Goal: Check status: Check status

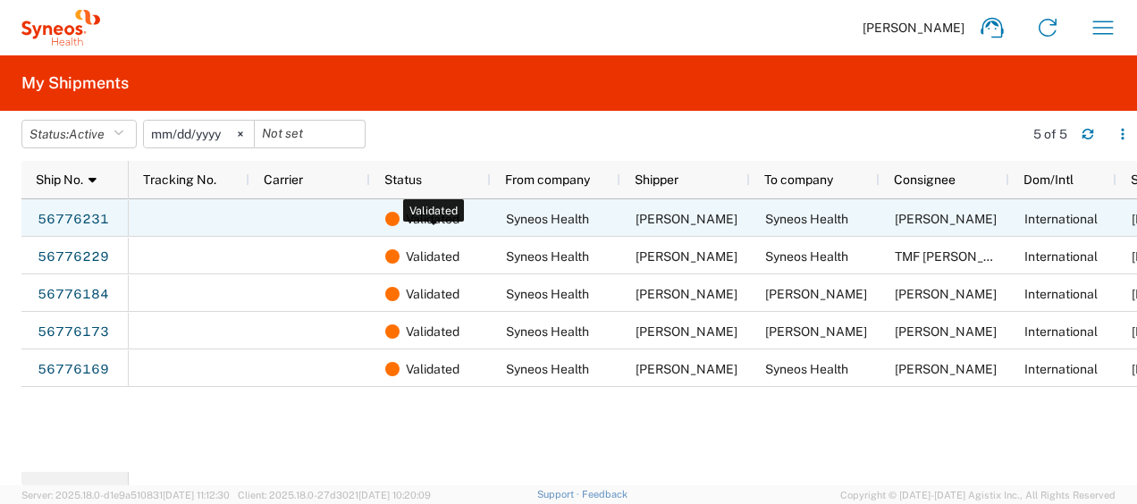
click at [450, 218] on span "Validated" at bounding box center [433, 219] width 54 height 38
click at [69, 218] on link "56776231" at bounding box center [73, 220] width 73 height 29
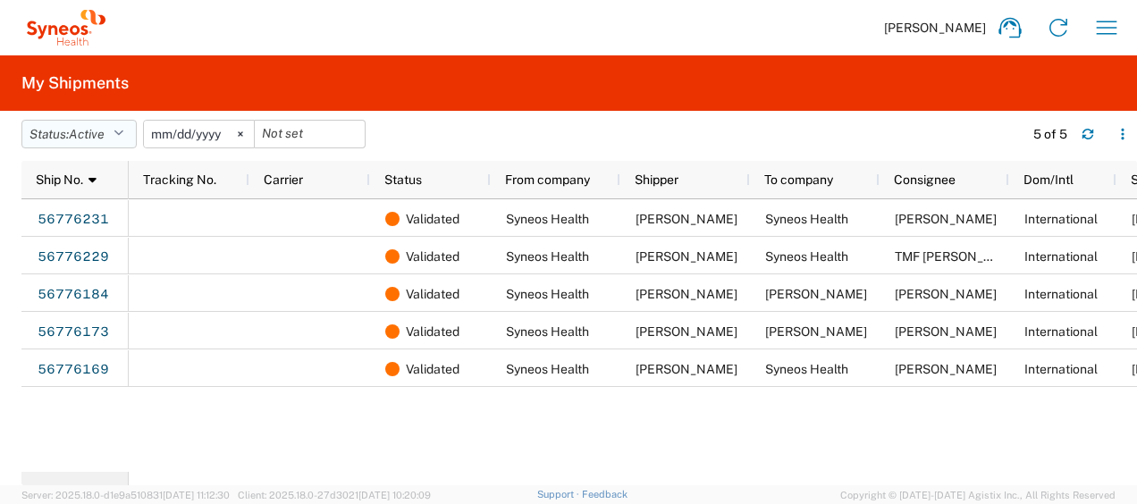
click at [115, 139] on button "Status: Active" at bounding box center [78, 134] width 115 height 29
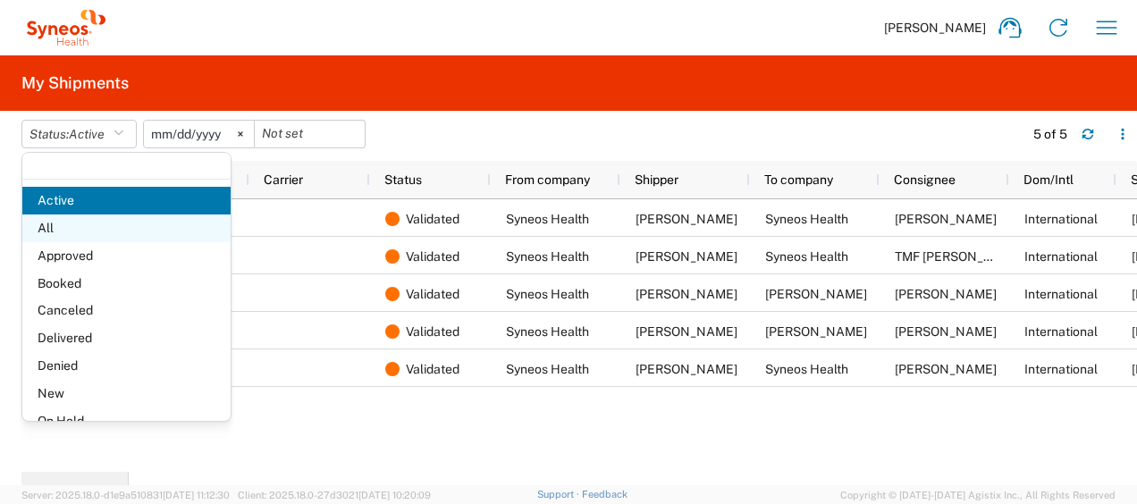
click at [86, 227] on span "All" at bounding box center [126, 228] width 208 height 28
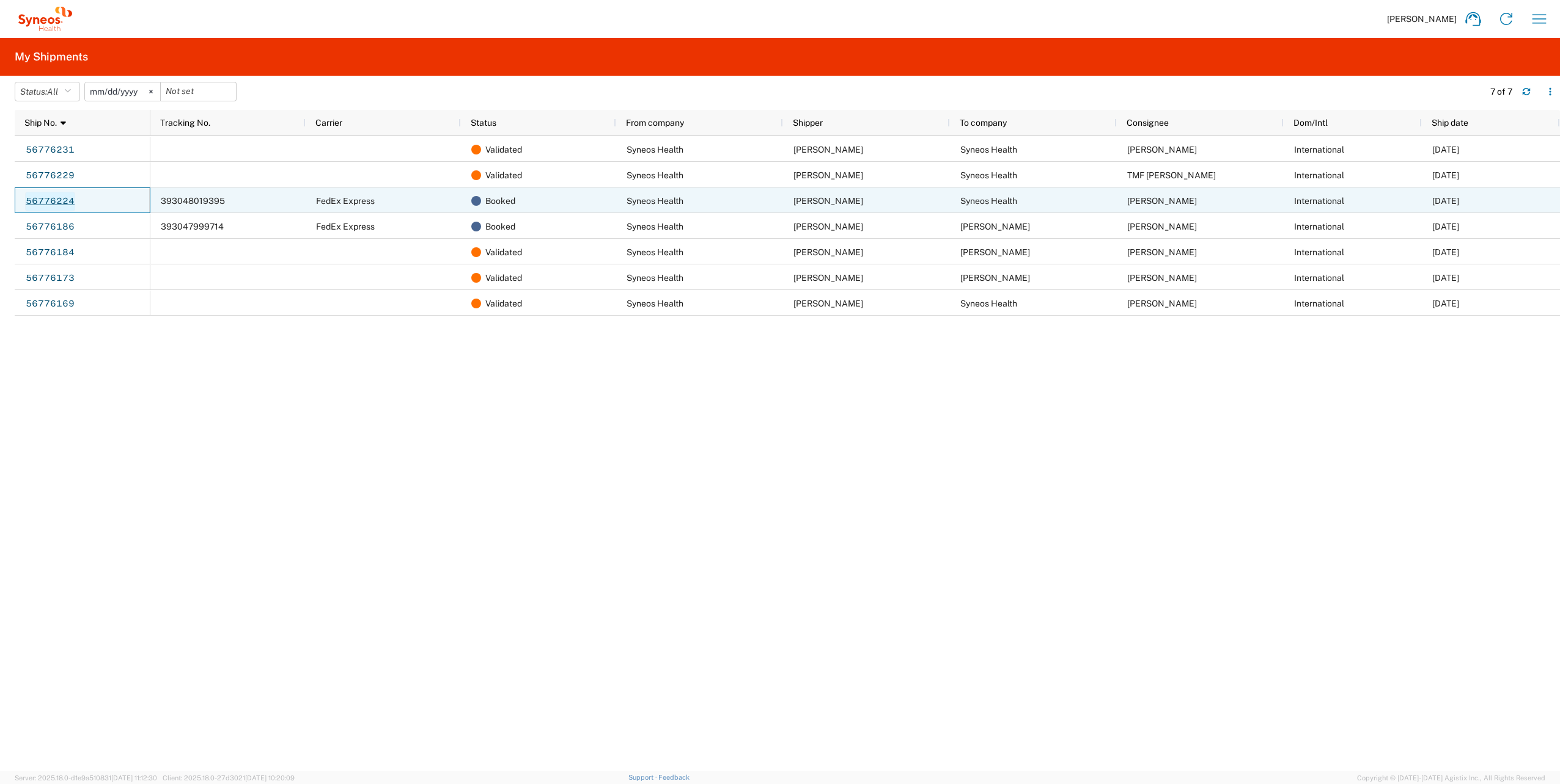
click at [70, 200] on link "56776224" at bounding box center [50, 202] width 50 height 20
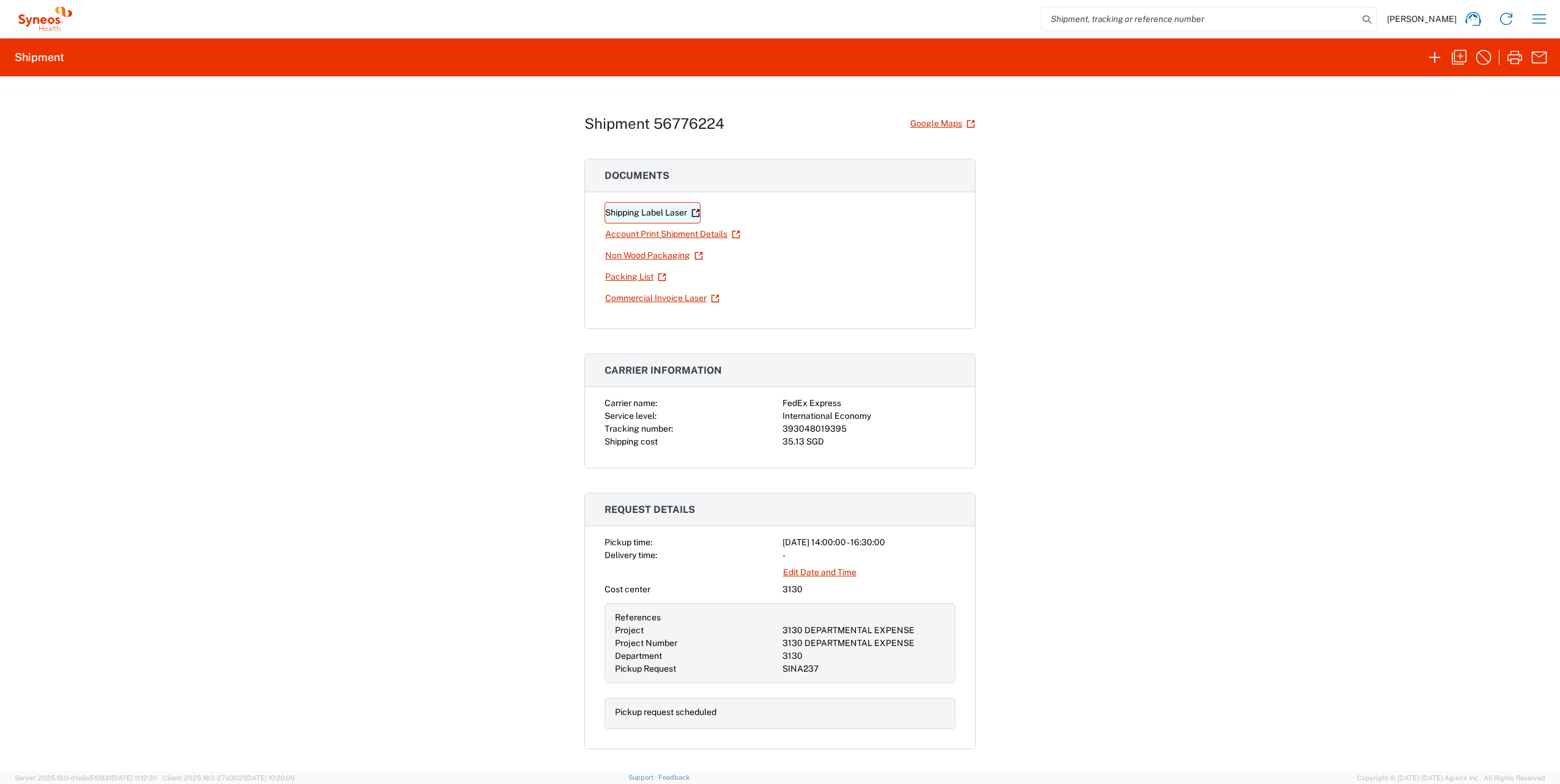
click at [660, 220] on link "Shipping Label Laser" at bounding box center [652, 213] width 96 height 21
click at [637, 273] on link "Packing List" at bounding box center [635, 277] width 62 height 21
click at [642, 288] on link "Commercial Invoice Laser" at bounding box center [662, 298] width 116 height 21
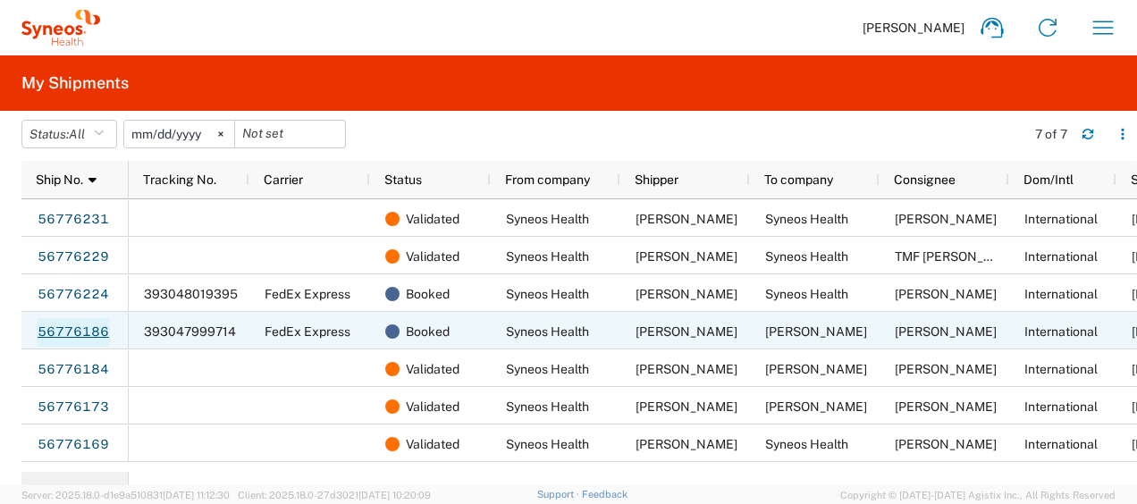
click at [93, 327] on link "56776186" at bounding box center [73, 332] width 73 height 29
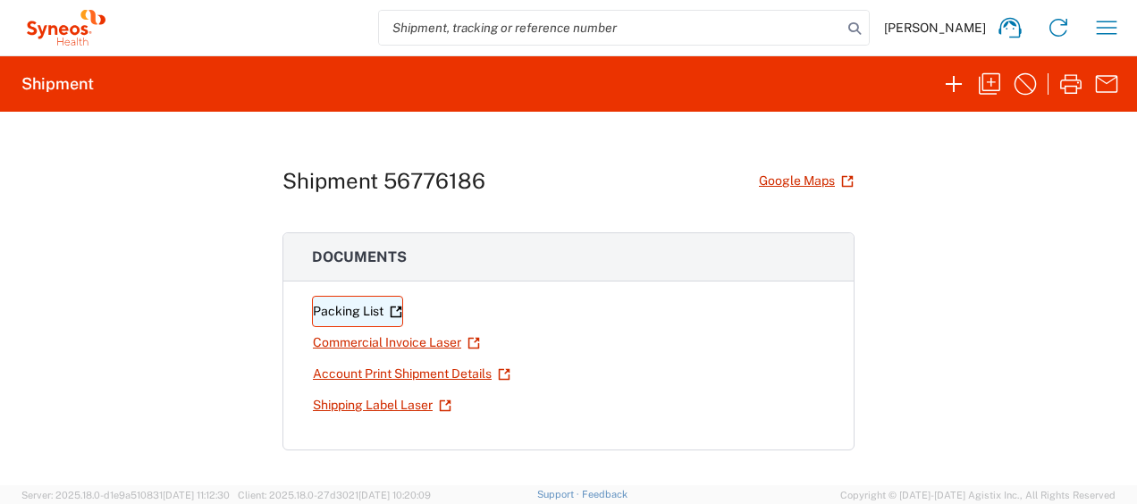
click at [357, 318] on link "Packing List" at bounding box center [357, 311] width 91 height 31
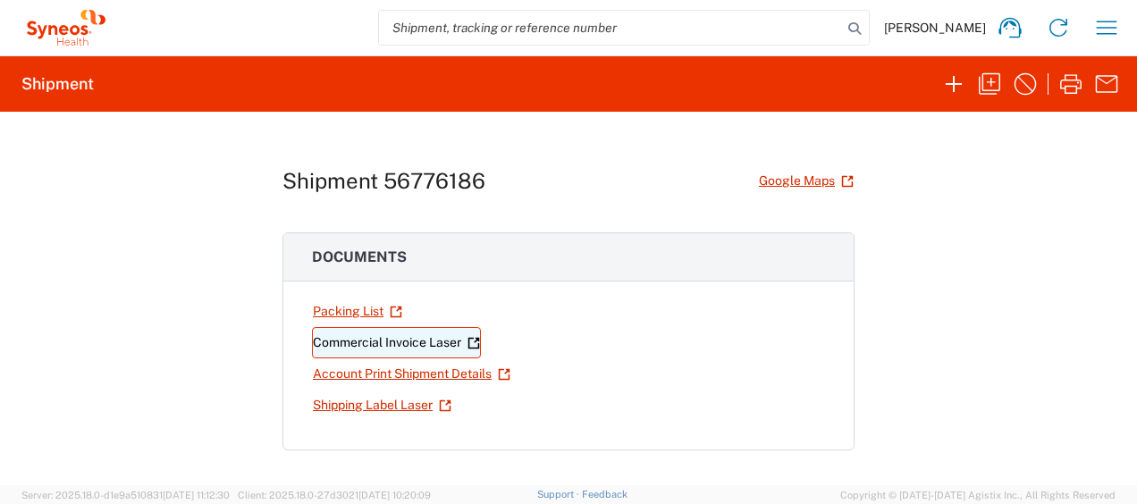
click at [402, 339] on link "Commercial Invoice Laser" at bounding box center [396, 342] width 169 height 31
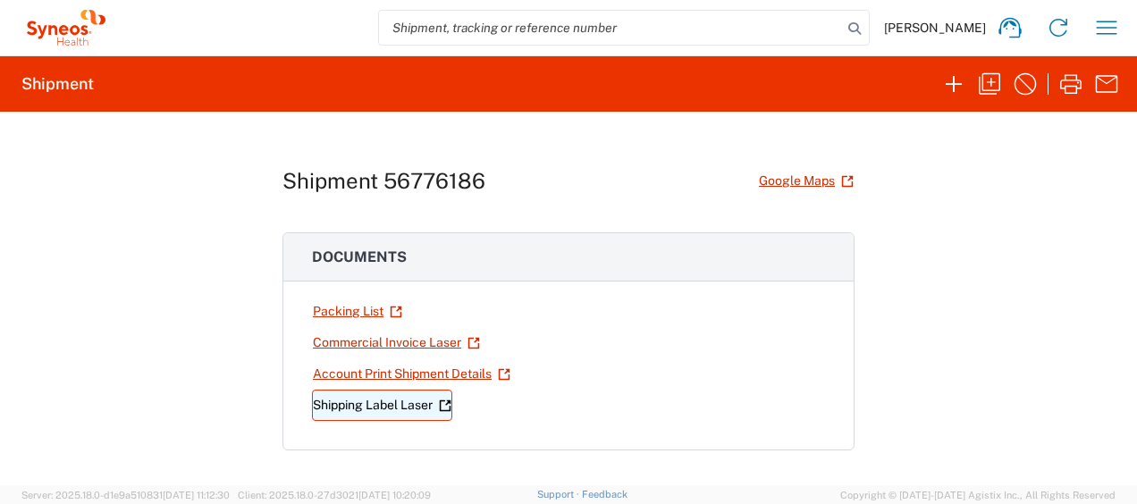
click at [408, 394] on link "Shipping Label Laser" at bounding box center [382, 405] width 140 height 31
